Goal: Task Accomplishment & Management: Complete application form

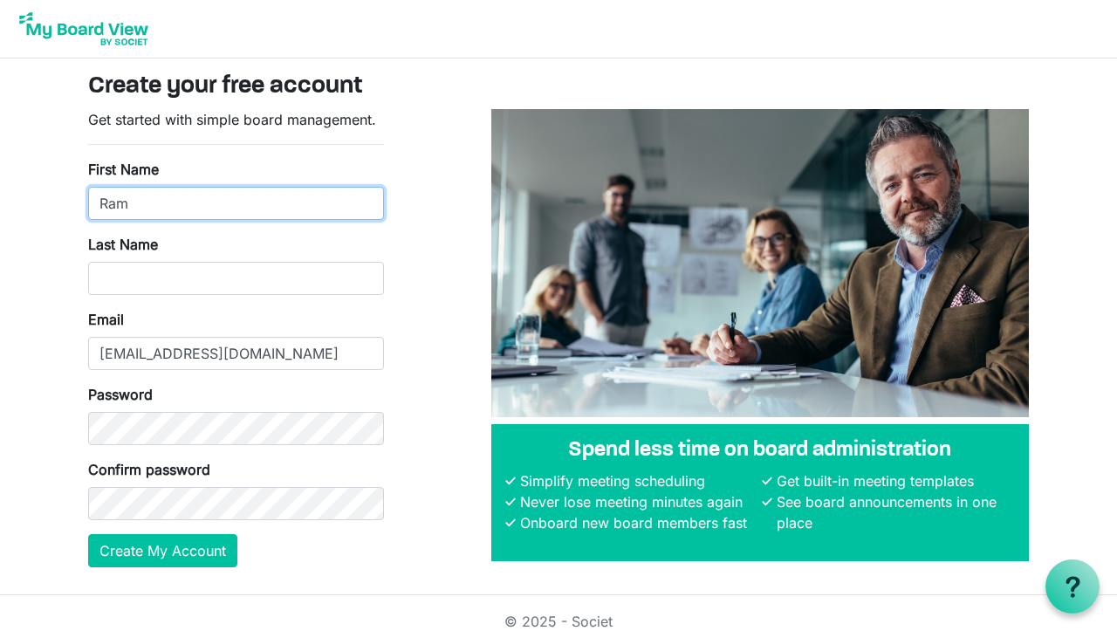
type input "Ram"
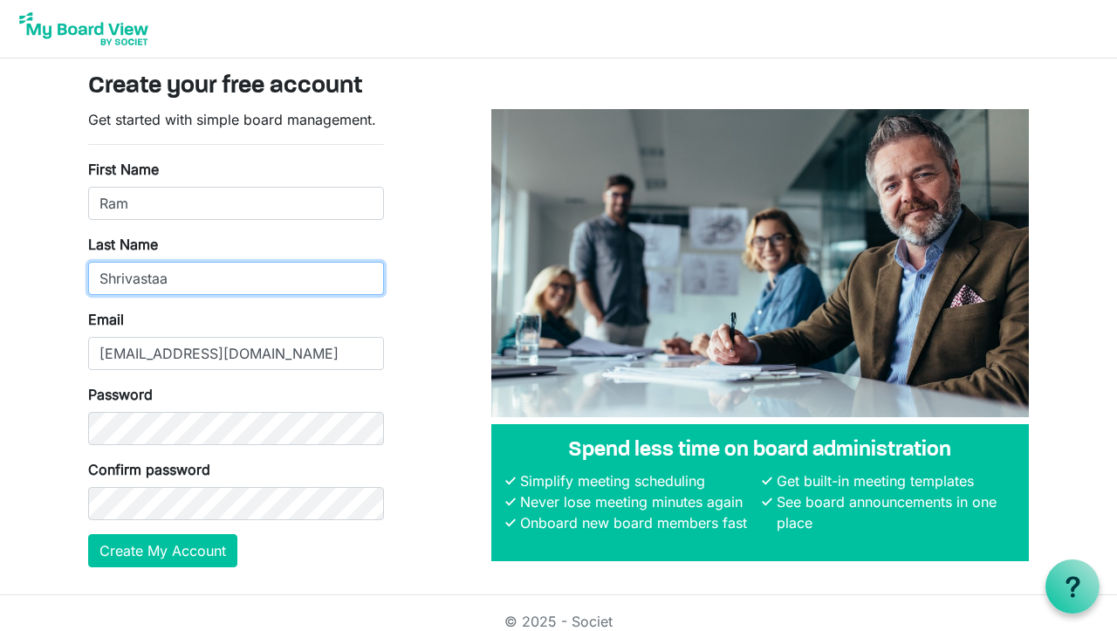
type input "Shrivastaa"
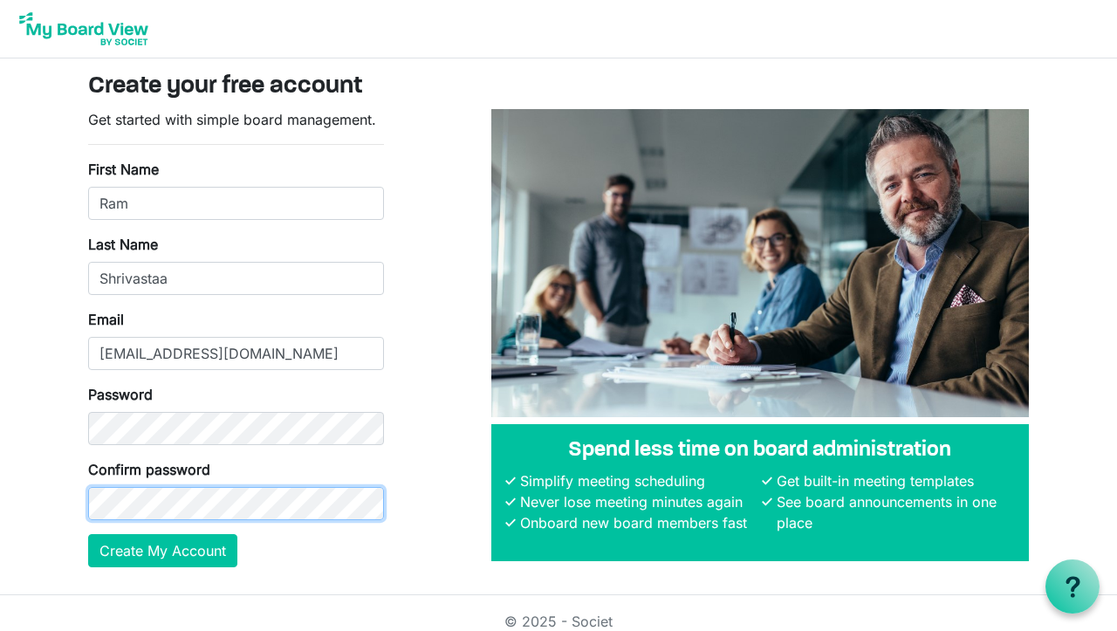
click at [162, 550] on button "Create My Account" at bounding box center [162, 550] width 149 height 33
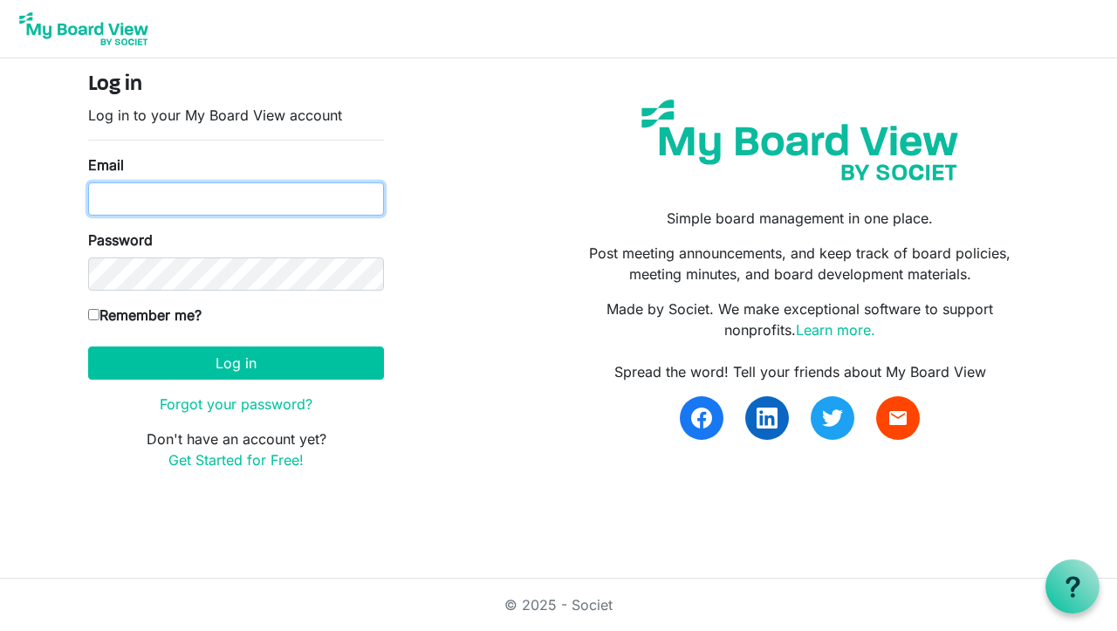
type input "[EMAIL_ADDRESS][DOMAIN_NAME]"
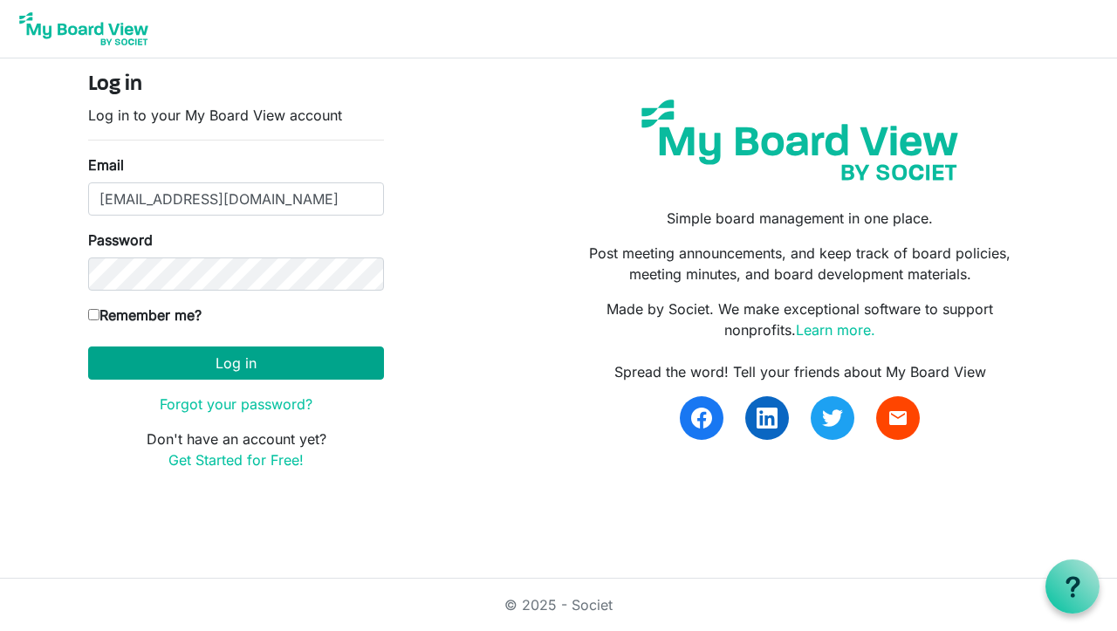
click at [257, 354] on button "Log in" at bounding box center [236, 362] width 296 height 33
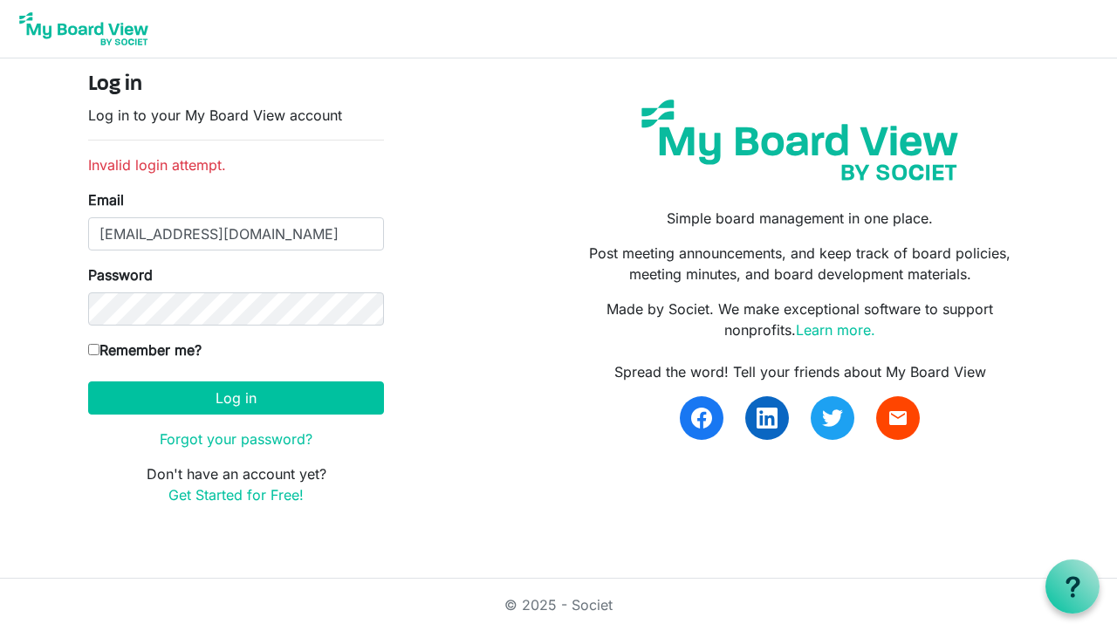
click at [438, 290] on div "Log in Log in to your My Board View account Invalid login attempt. Email [EMAIL…" at bounding box center [558, 295] width 967 height 447
